Goal: Task Accomplishment & Management: Manage account settings

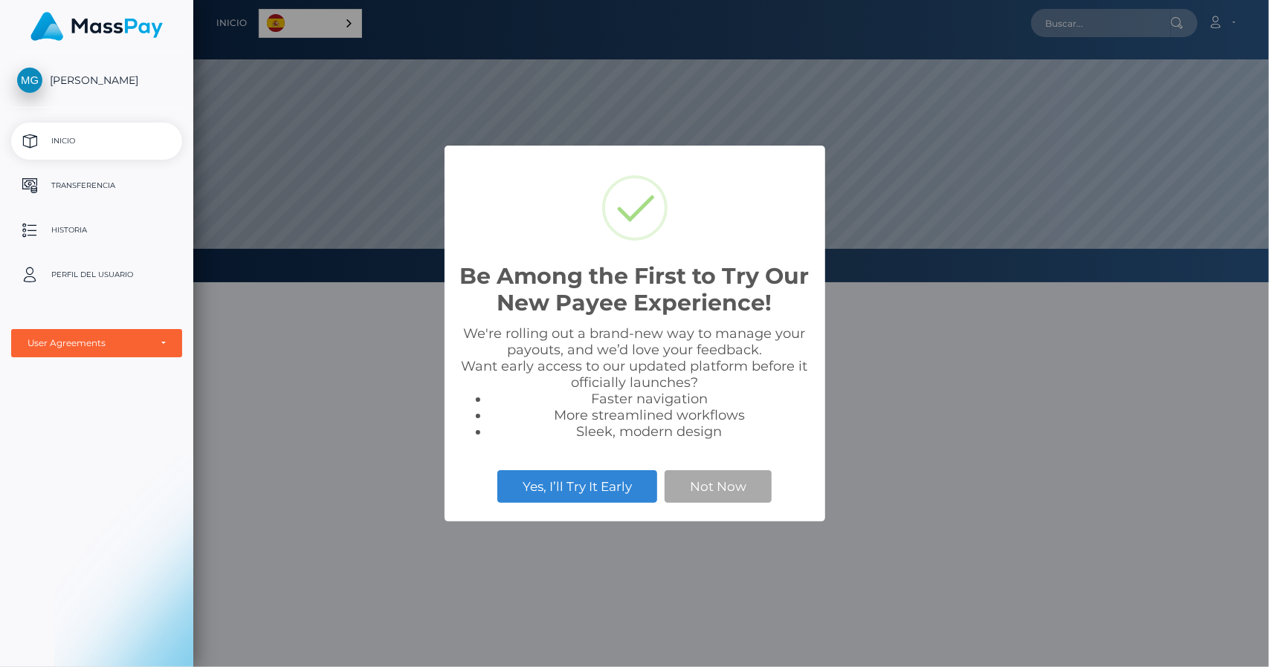
scroll to position [282, 1076]
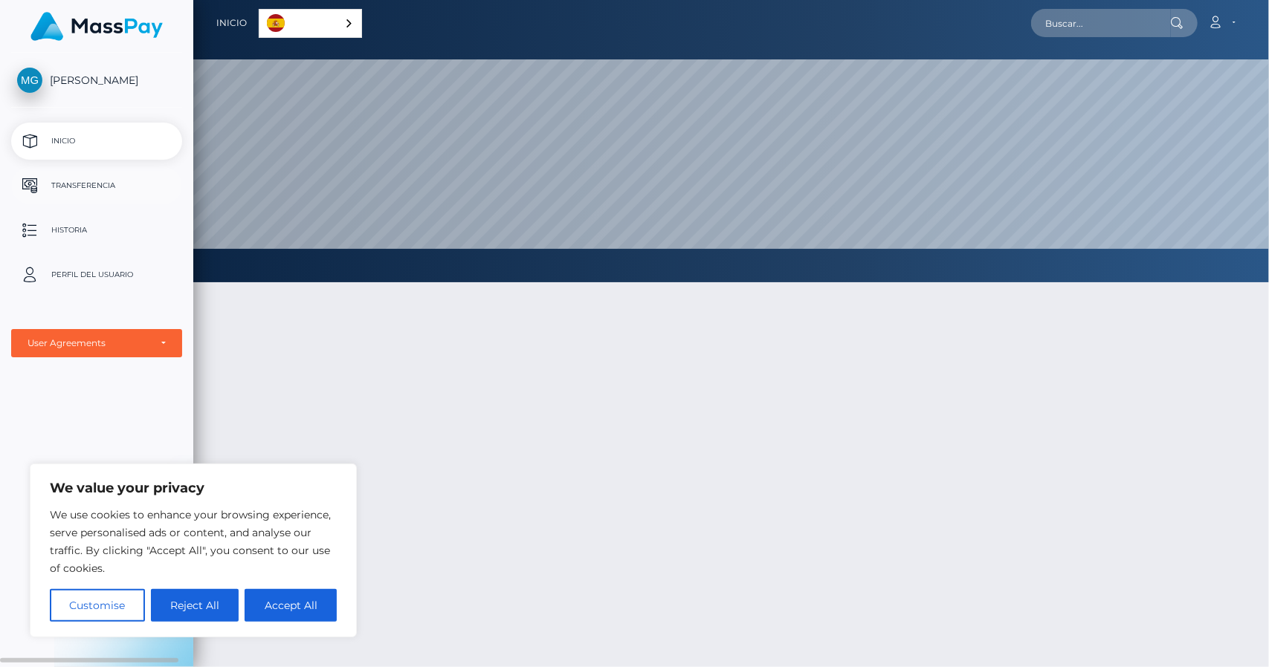
click at [72, 181] on p "Transferencia" at bounding box center [96, 186] width 159 height 22
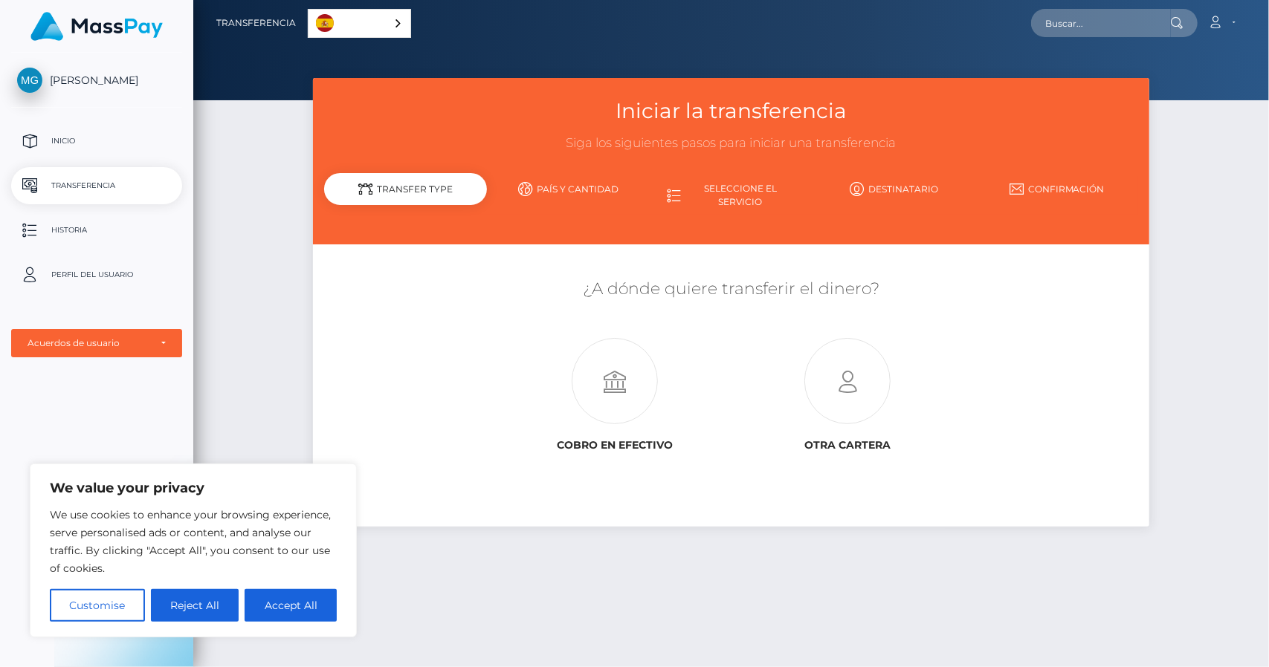
click at [396, 22] on div "Español" at bounding box center [359, 23] width 103 height 29
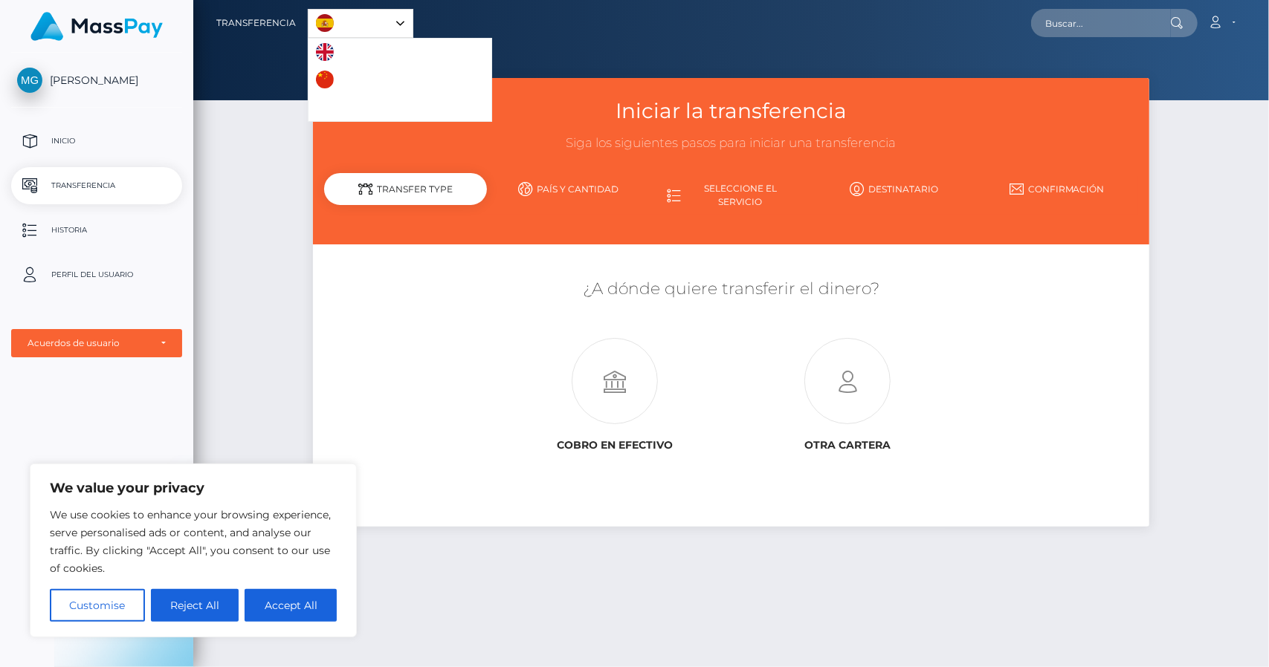
click at [396, 22] on div "Español" at bounding box center [361, 23] width 106 height 29
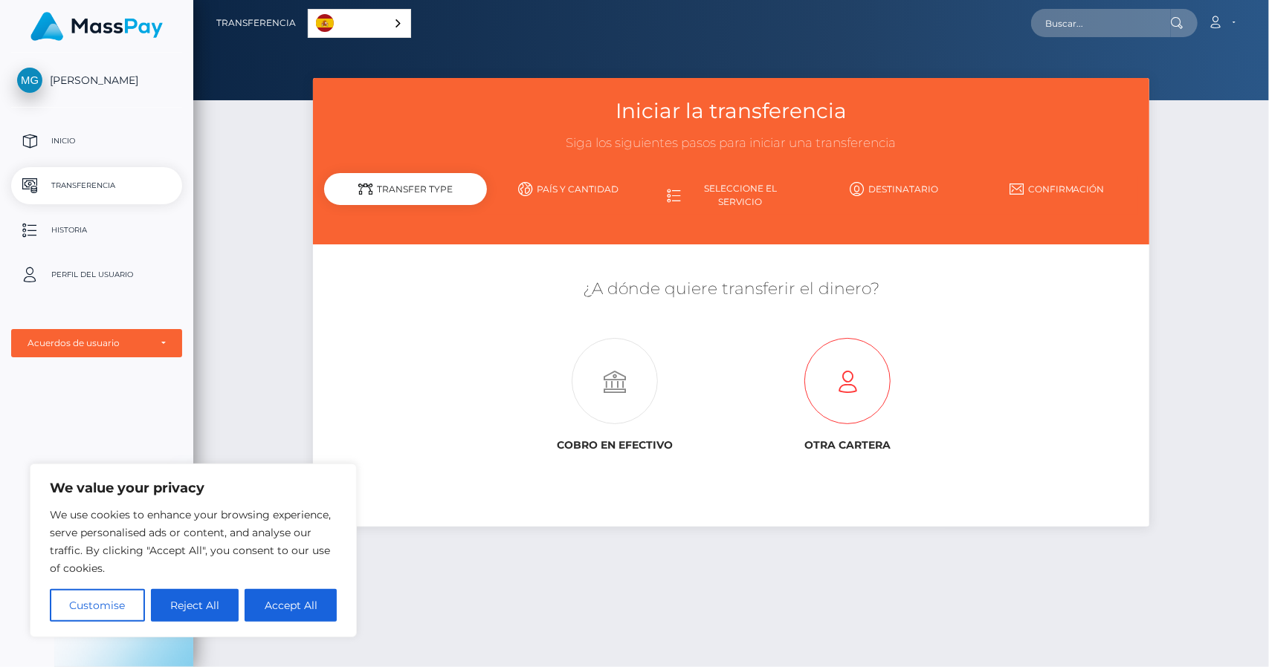
click at [840, 392] on icon at bounding box center [847, 382] width 233 height 86
click at [117, 276] on p "Perfil del usuario" at bounding box center [96, 275] width 159 height 22
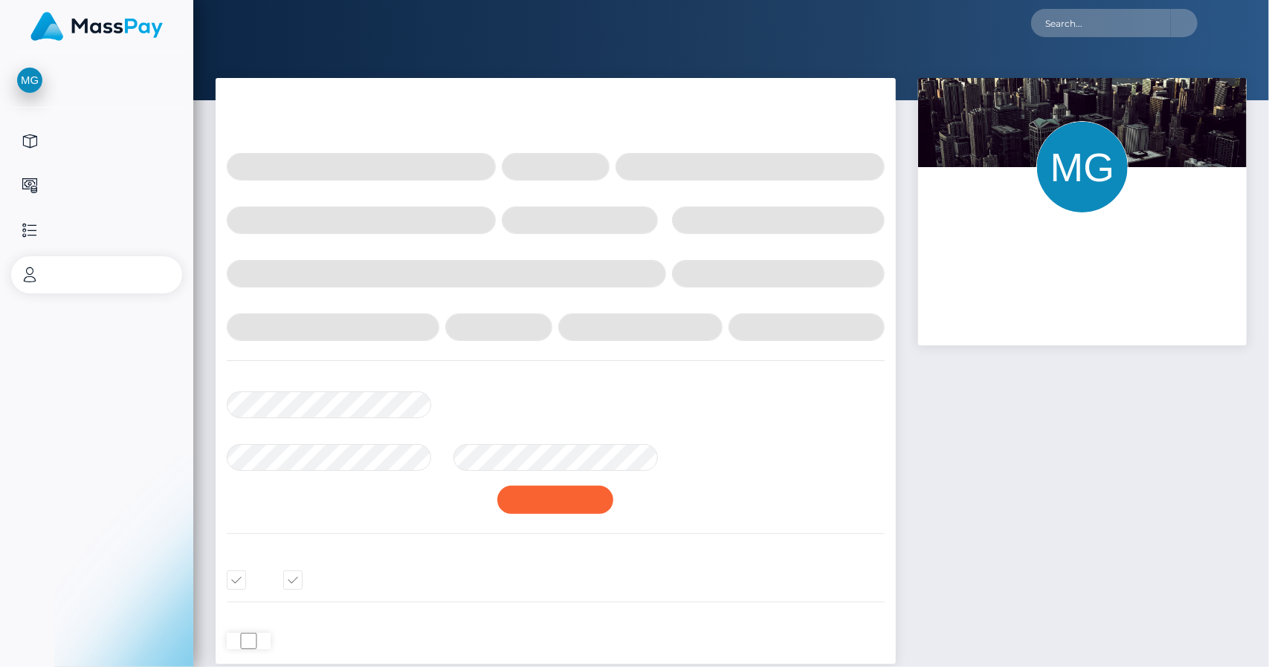
select select
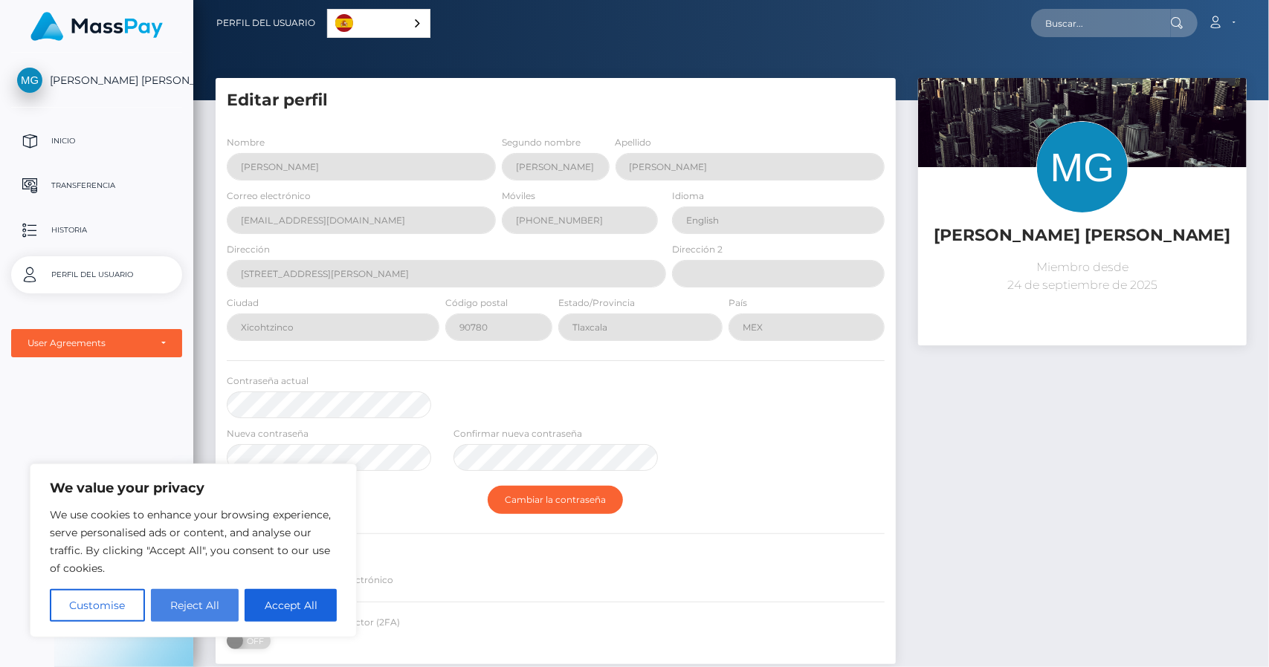
click at [210, 610] on button "Reject All" at bounding box center [195, 605] width 88 height 33
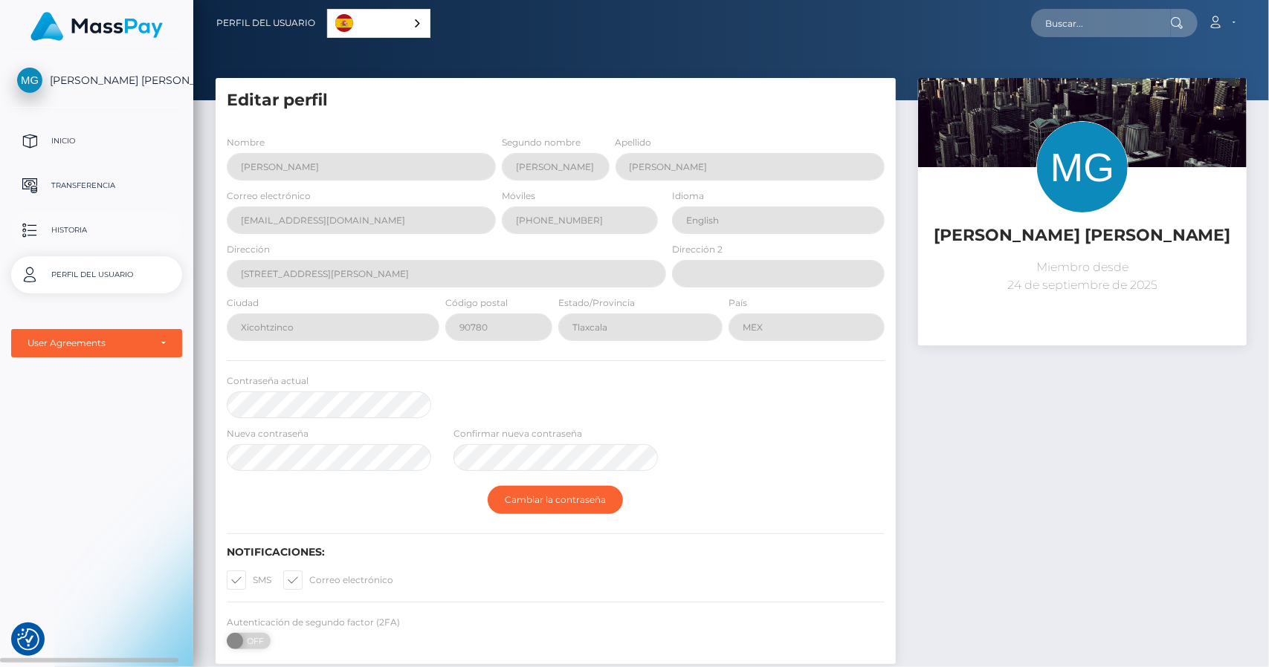
click at [101, 232] on p "Historia" at bounding box center [96, 230] width 159 height 22
click at [95, 127] on link "Inicio" at bounding box center [96, 141] width 171 height 37
click at [60, 85] on span "[PERSON_NAME] [PERSON_NAME]" at bounding box center [96, 80] width 171 height 13
click at [19, 83] on span "[PERSON_NAME] [PERSON_NAME]" at bounding box center [96, 80] width 171 height 13
click at [52, 155] on link "Inicio" at bounding box center [96, 141] width 171 height 37
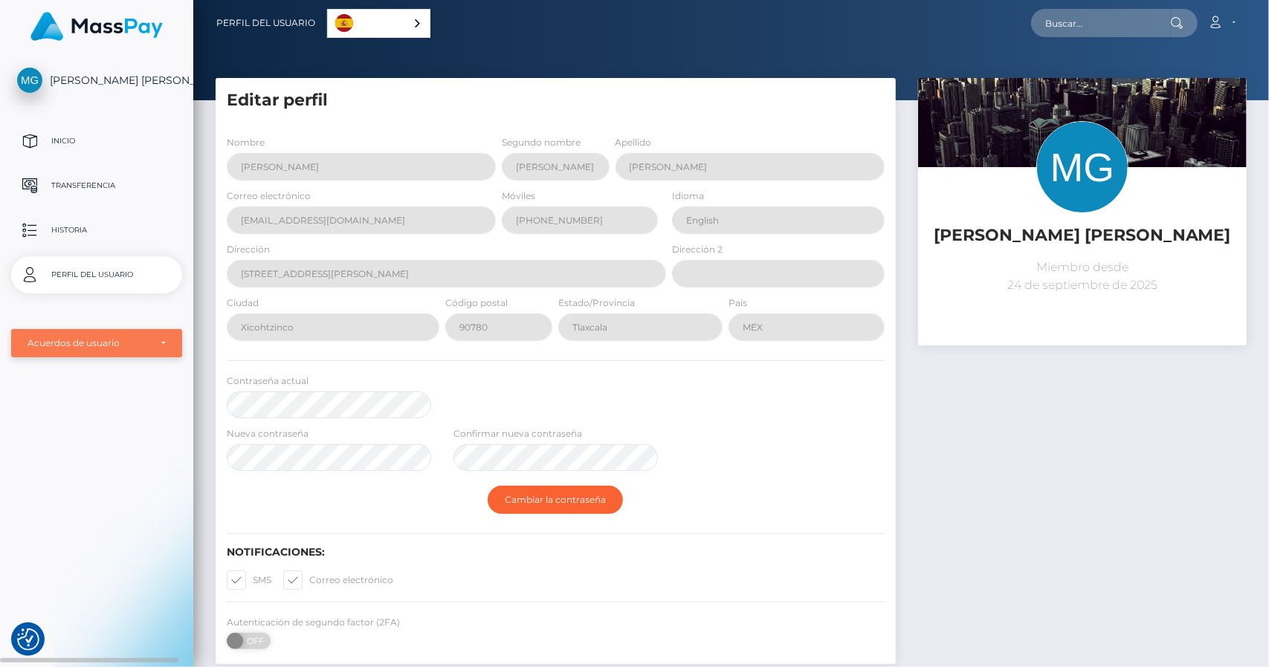
click at [165, 344] on div "Acuerdos de usuario" at bounding box center [97, 343] width 138 height 12
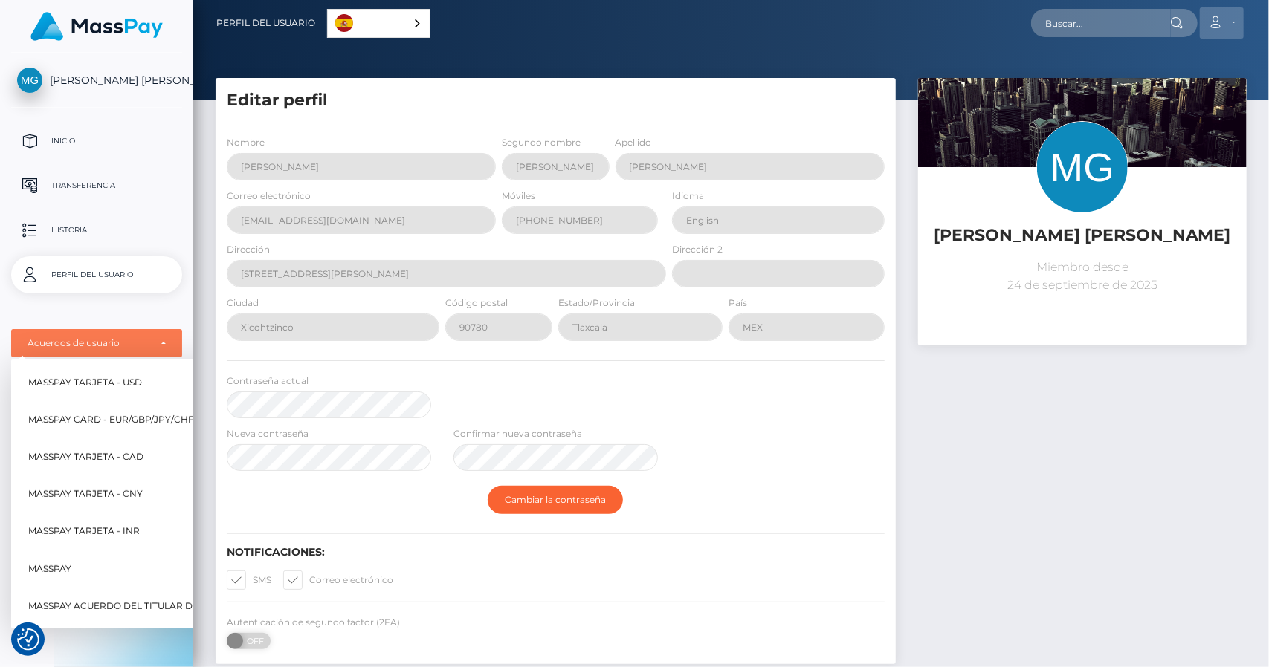
click at [1230, 27] on link "Cuenta" at bounding box center [1222, 22] width 44 height 31
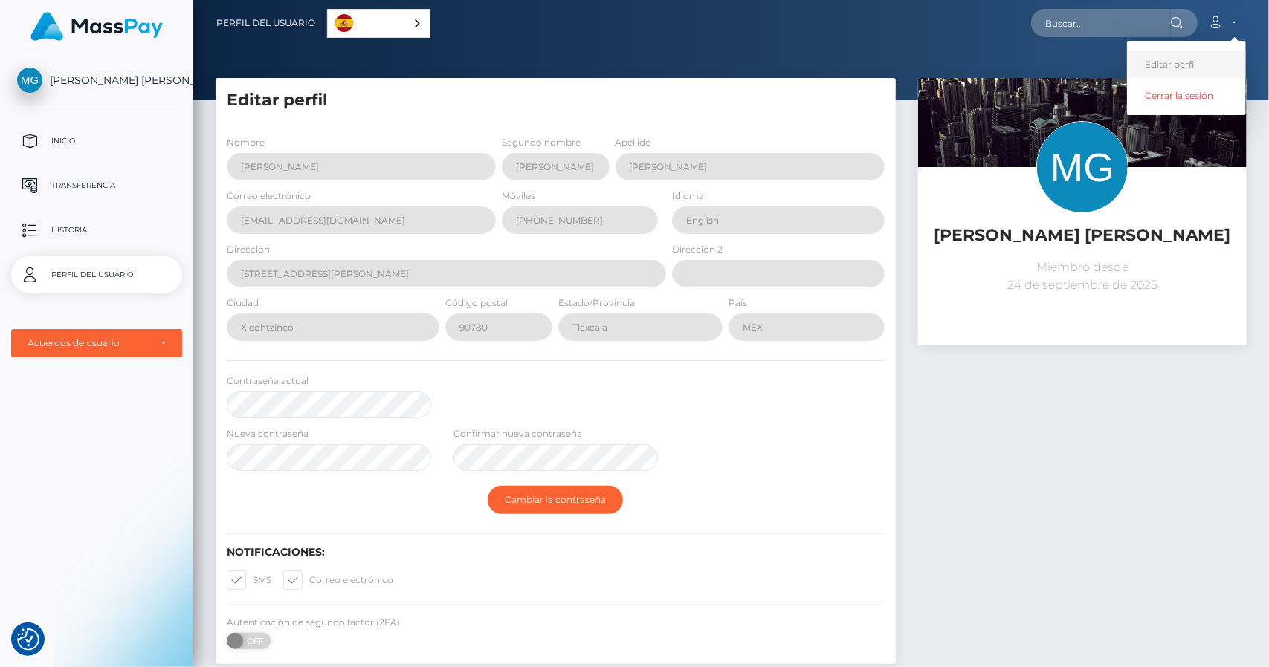
click at [1206, 54] on link "Editar perfil" at bounding box center [1186, 65] width 119 height 28
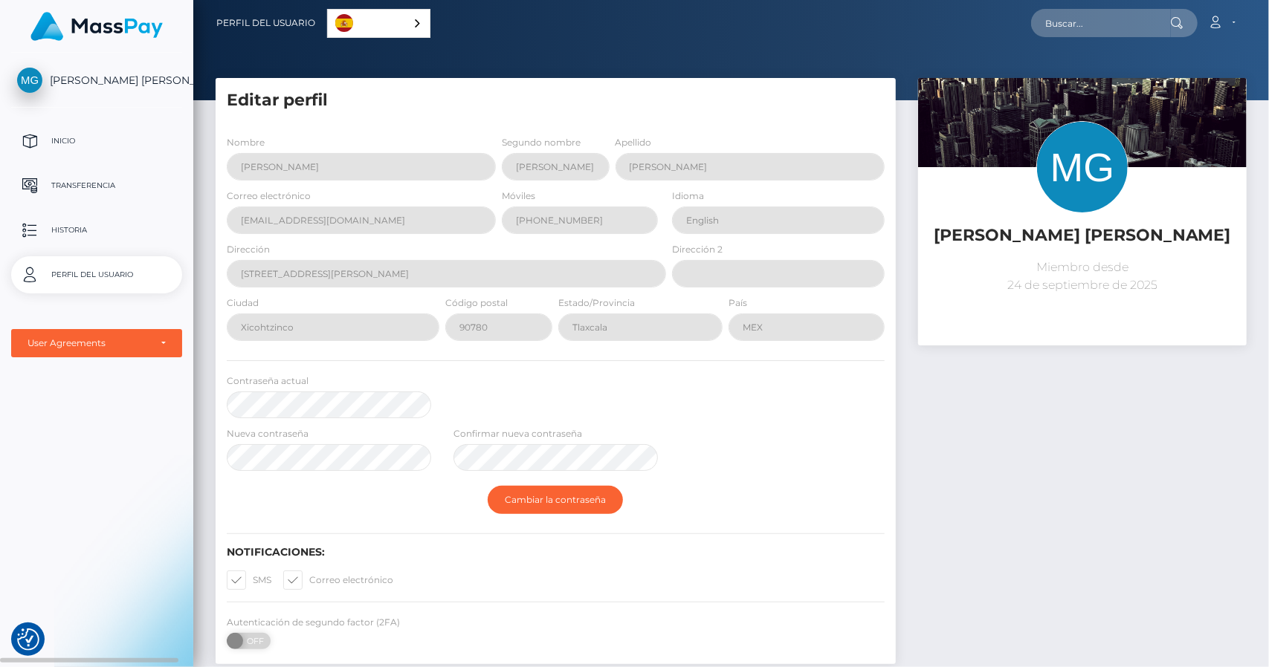
click at [35, 69] on img at bounding box center [29, 80] width 25 height 25
click at [30, 74] on span "[PERSON_NAME] [PERSON_NAME]" at bounding box center [96, 80] width 171 height 13
